Goal: Complete application form

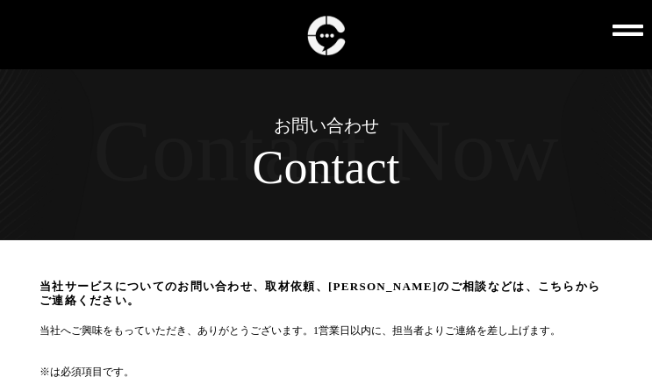
scroll to position [462, 0]
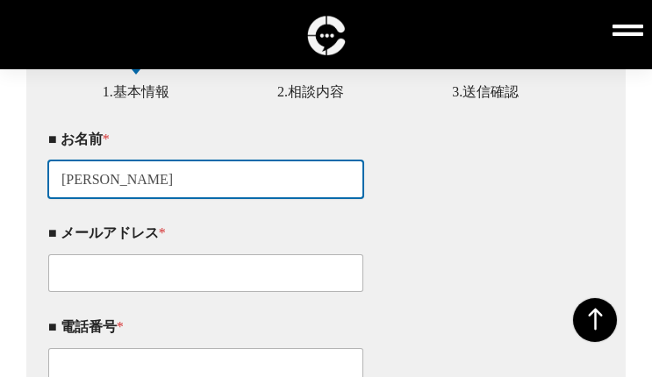
type input "[PERSON_NAME]"
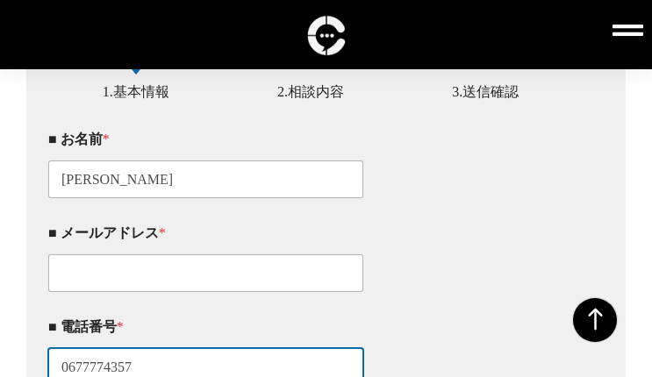
scroll to position [480, 0]
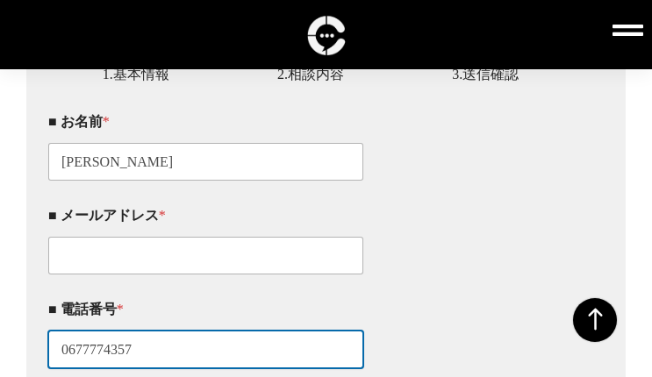
type input "0677774357"
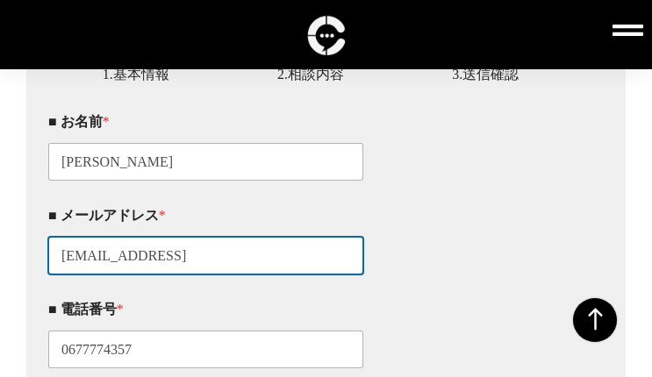
type input "[EMAIL_ADDRESS][DOMAIN_NAME]"
